Goal: Task Accomplishment & Management: Manage account settings

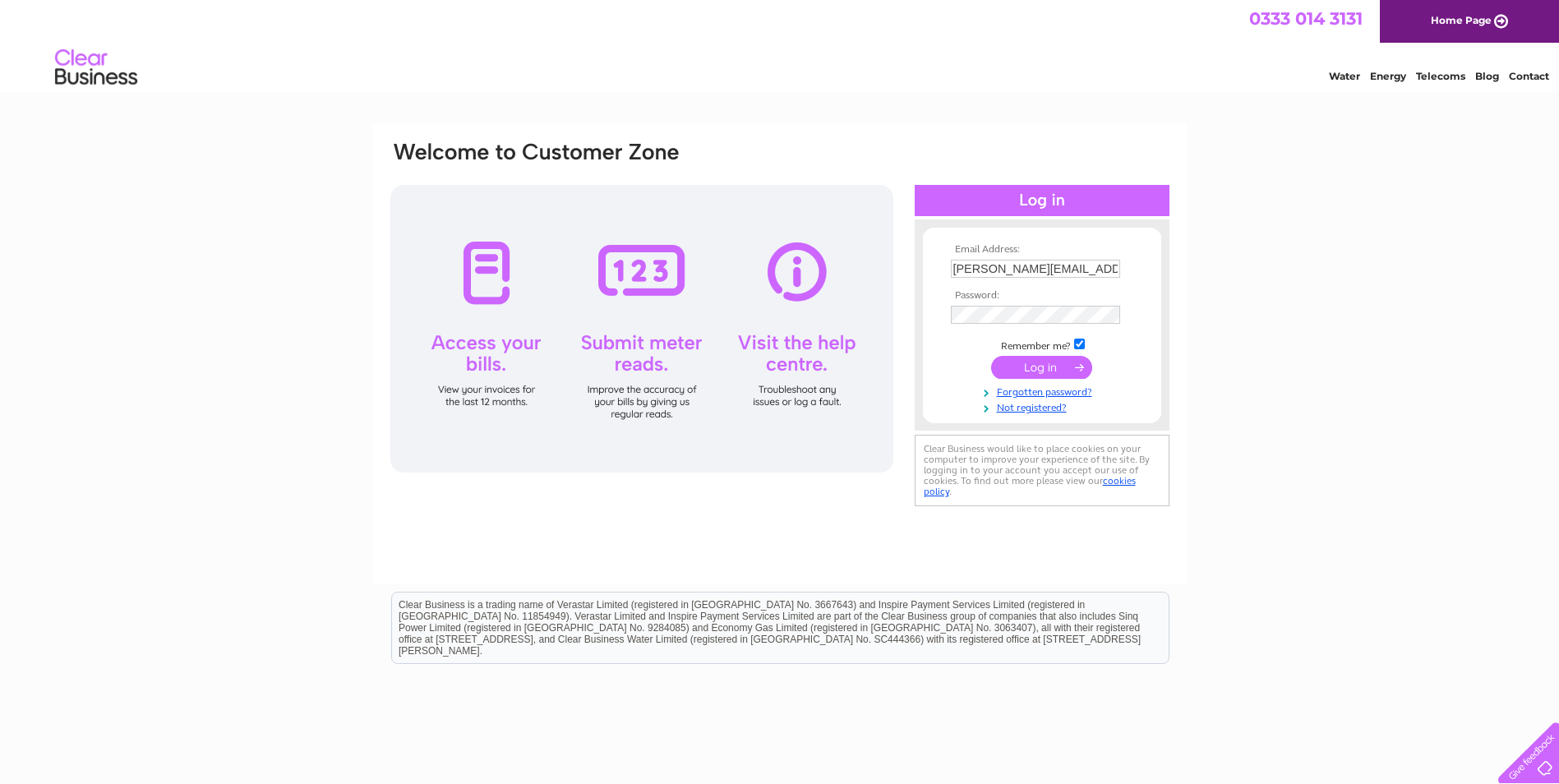
click at [1038, 200] on div at bounding box center [1042, 200] width 255 height 31
click at [1041, 368] on input "submit" at bounding box center [1041, 366] width 101 height 23
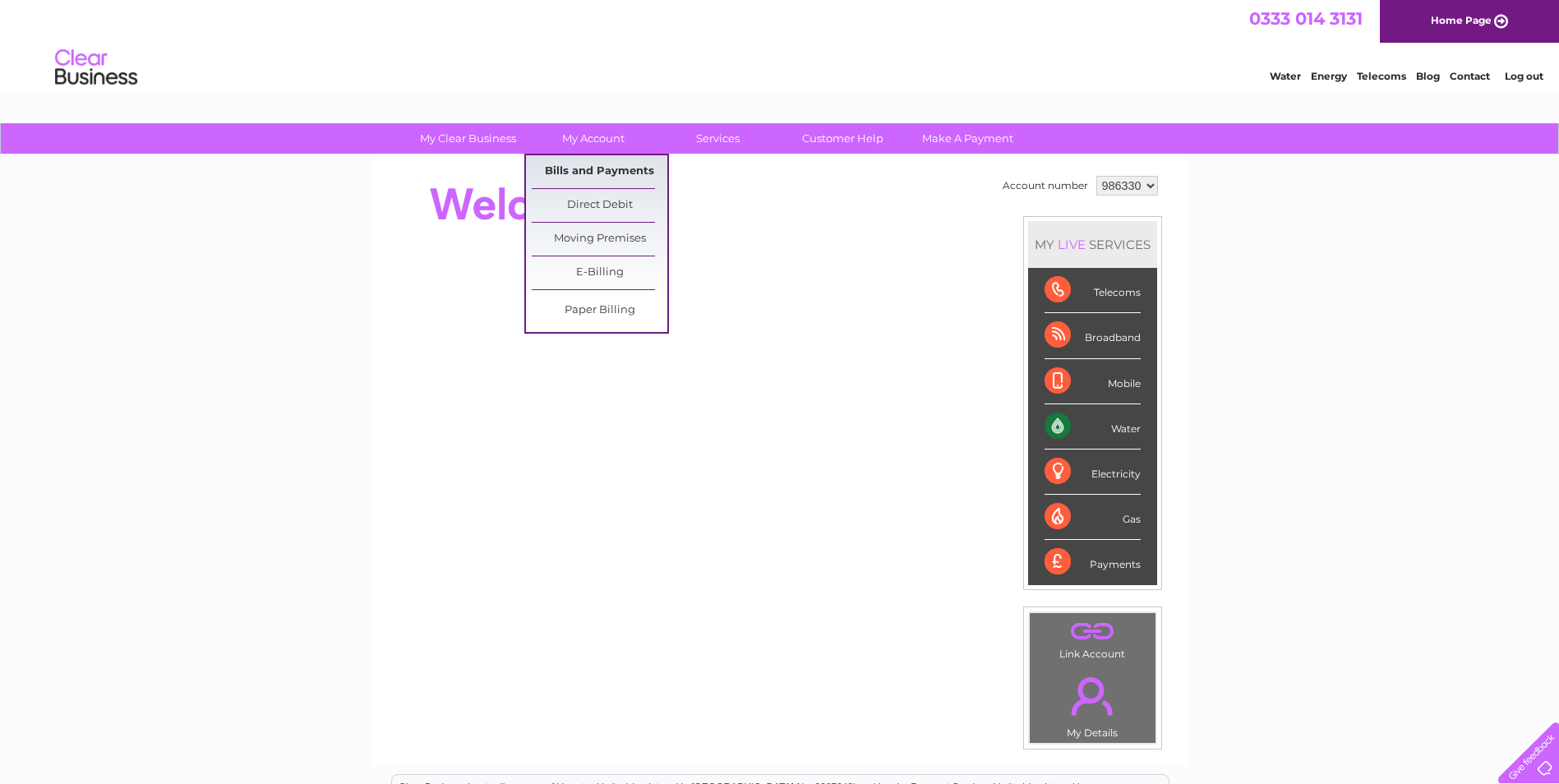
click at [608, 168] on link "Bills and Payments" at bounding box center [600, 171] width 136 height 32
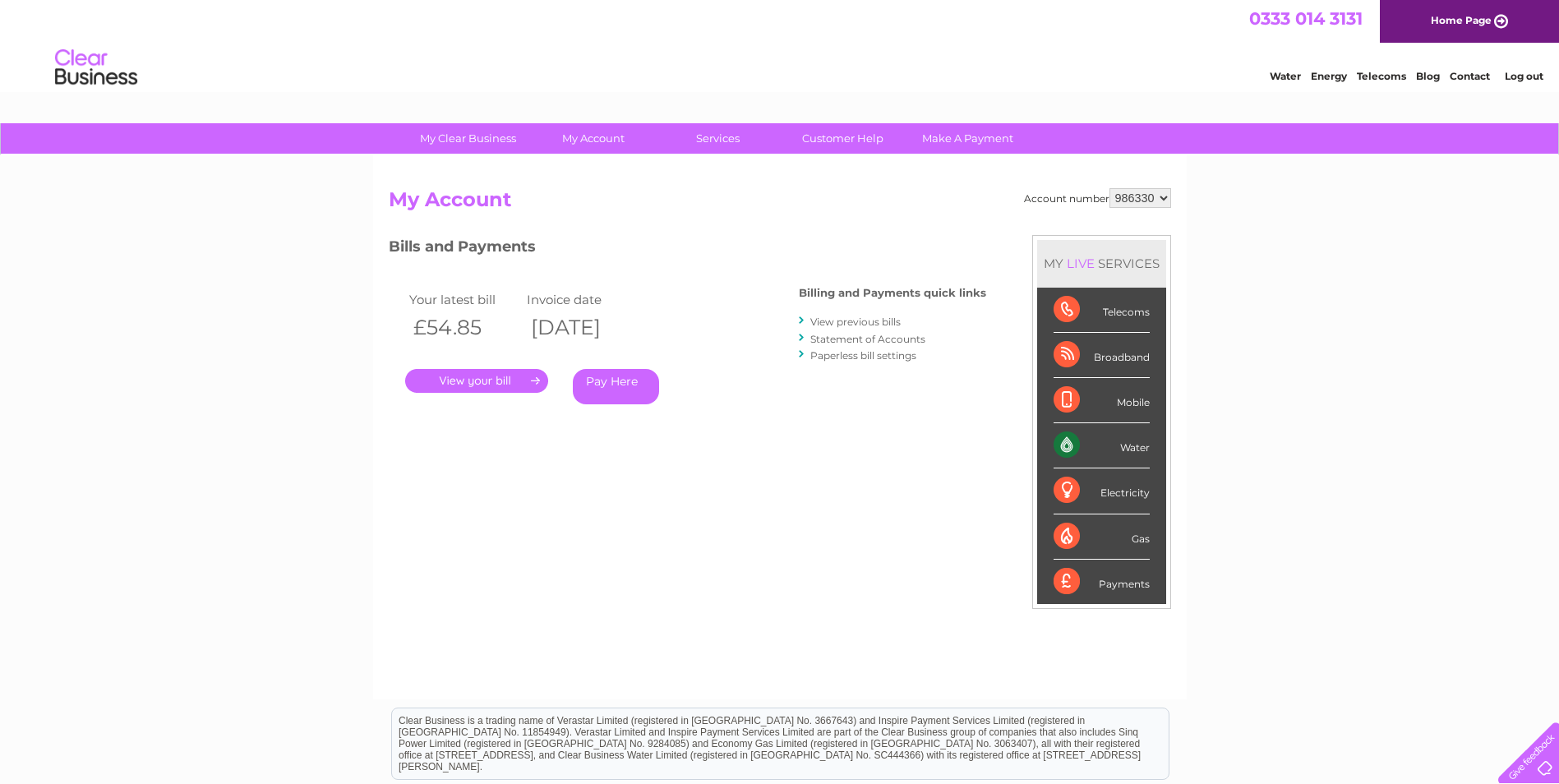
click at [509, 377] on link "." at bounding box center [477, 380] width 144 height 24
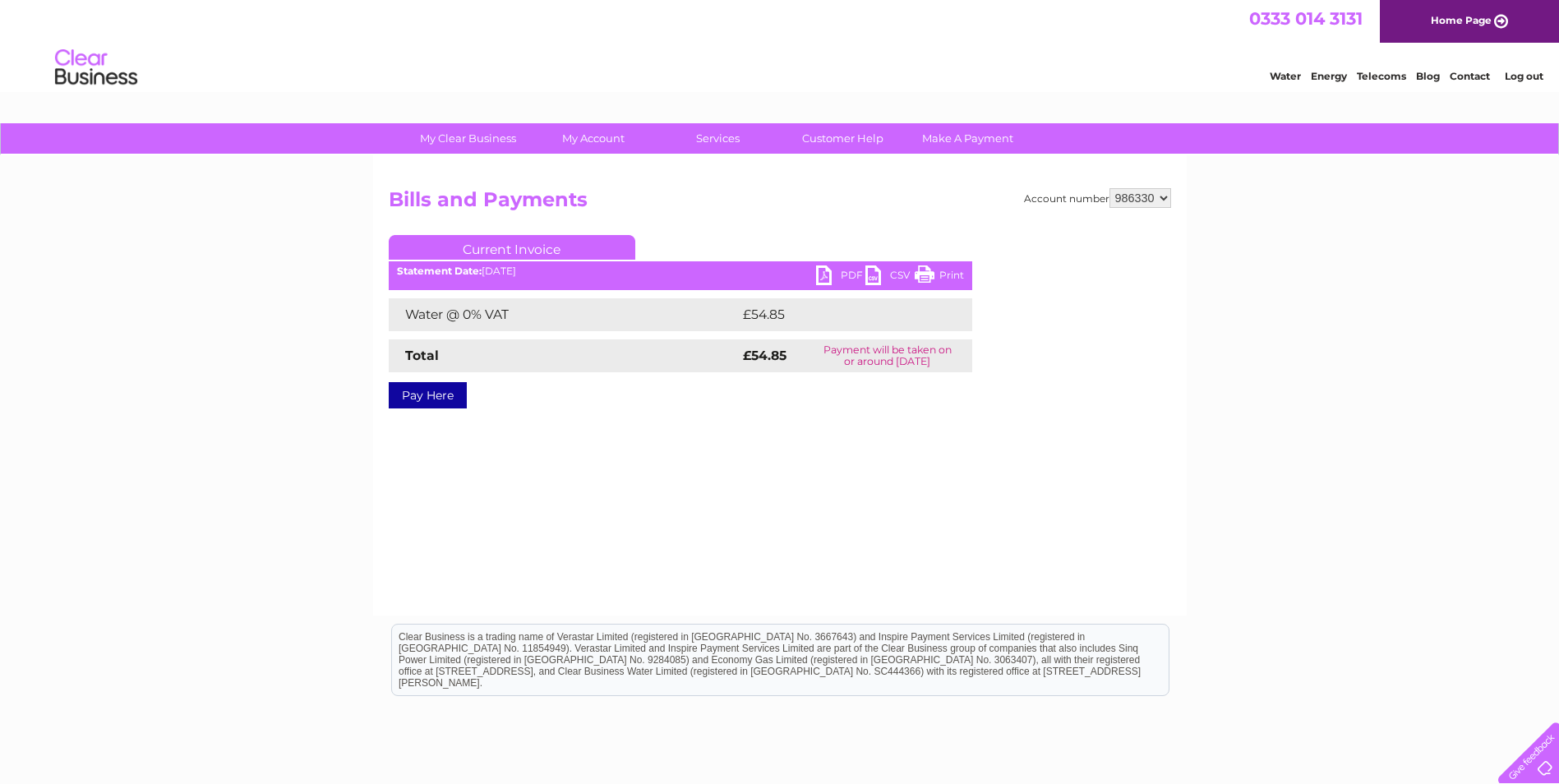
click at [829, 272] on link "PDF" at bounding box center [840, 277] width 49 height 24
